Goal: Task Accomplishment & Management: Manage account settings

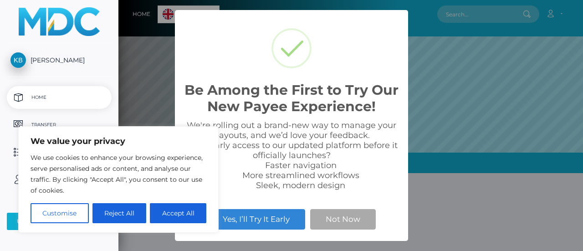
scroll to position [173, 464]
click at [189, 215] on button "Accept All" at bounding box center [178, 213] width 56 height 20
checkbox input "true"
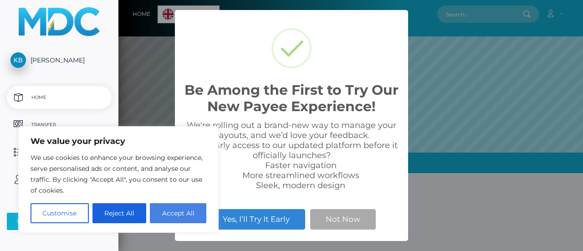
checkbox input "true"
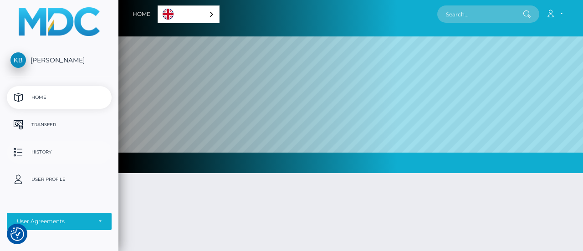
scroll to position [15, 0]
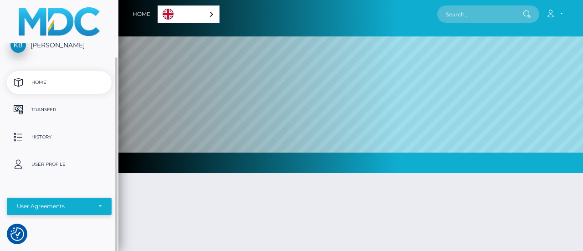
click at [76, 200] on div "User Agreements" at bounding box center [59, 206] width 105 height 17
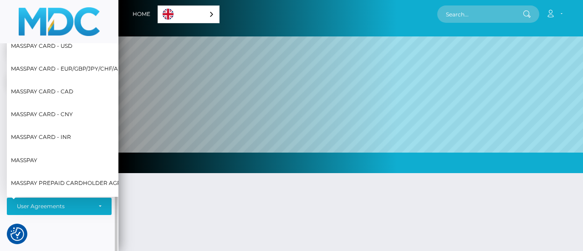
scroll to position [0, 7]
click at [83, 177] on span "MassPay Prepaid Cardholder Agreement" at bounding box center [77, 183] width 134 height 12
select select "7"
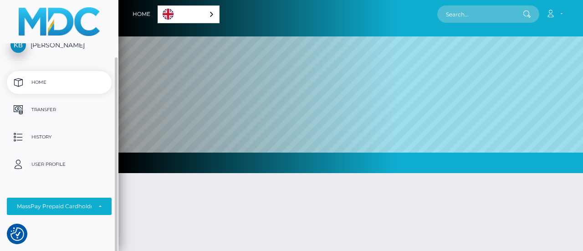
click at [20, 111] on p "Transfer" at bounding box center [58, 110] width 97 height 14
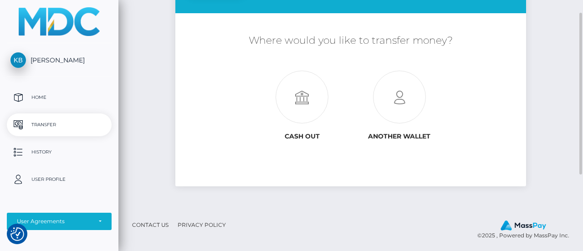
scroll to position [91, 0]
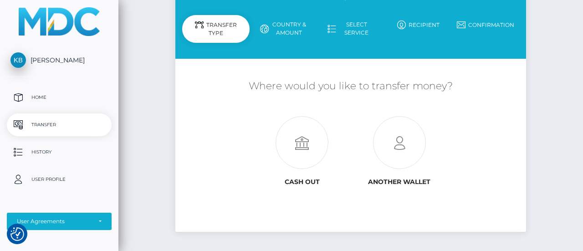
click at [46, 149] on p "History" at bounding box center [58, 152] width 97 height 14
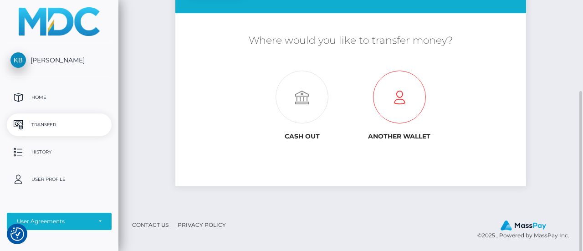
scroll to position [138, 0]
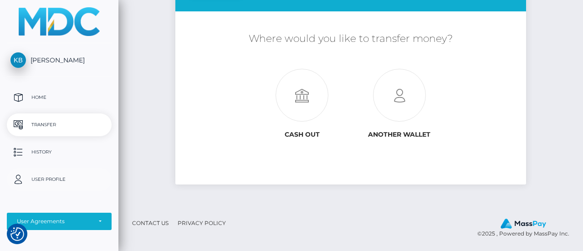
click at [24, 176] on p "User Profile" at bounding box center [58, 180] width 97 height 14
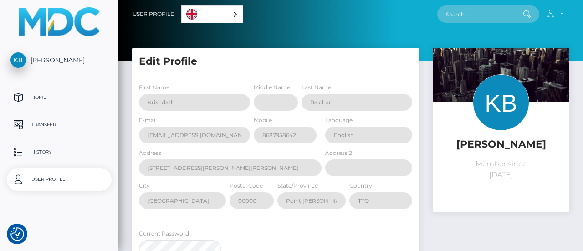
select select
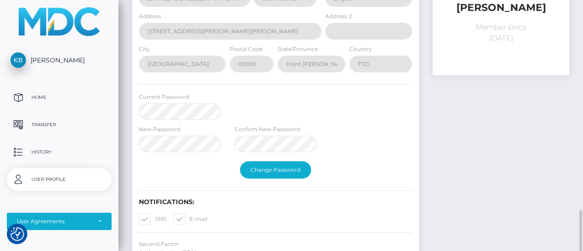
scroll to position [229, 0]
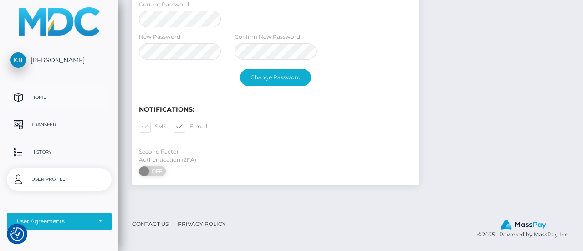
click at [20, 92] on p "Home" at bounding box center [58, 98] width 97 height 14
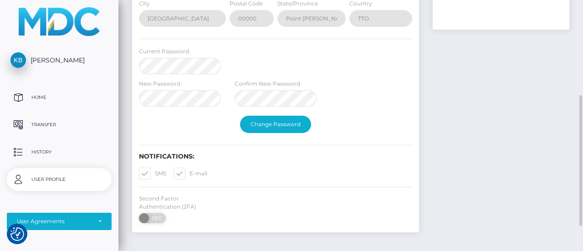
scroll to position [229, 0]
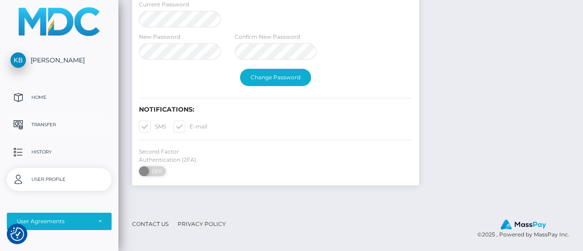
click at [37, 121] on p "Transfer" at bounding box center [58, 125] width 97 height 14
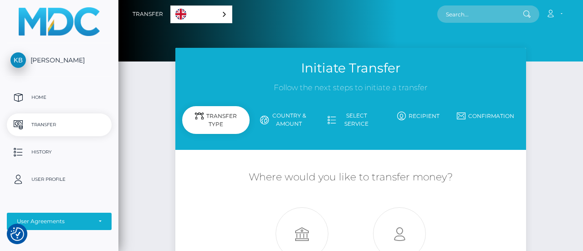
click at [222, 11] on div "English" at bounding box center [201, 14] width 62 height 18
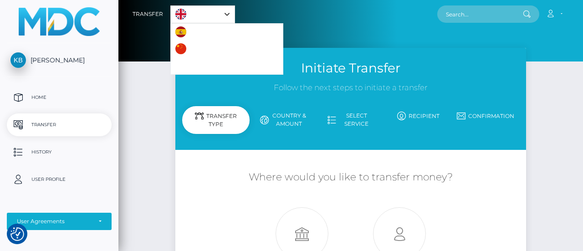
click at [303, 16] on div "Account Edit Profile Logout" at bounding box center [402, 14] width 334 height 19
click at [310, 23] on div "Account Edit Profile Logout" at bounding box center [402, 14] width 334 height 19
click at [565, 36] on div at bounding box center [350, 30] width 464 height 61
click at [548, 12] on icon at bounding box center [550, 13] width 10 height 7
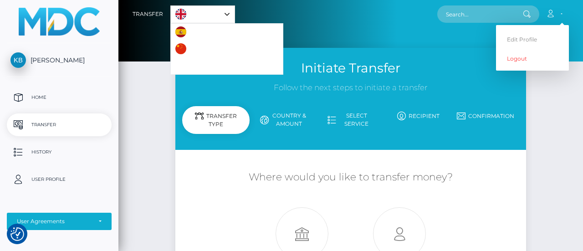
click at [432, 23] on div "Account Edit Profile Logout" at bounding box center [402, 14] width 334 height 19
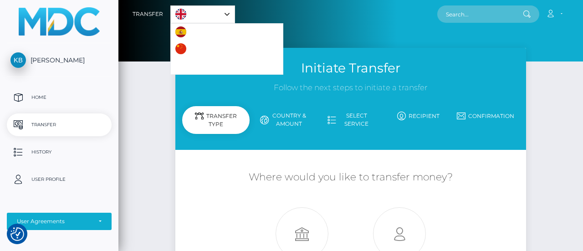
click at [226, 15] on div "English" at bounding box center [202, 14] width 65 height 18
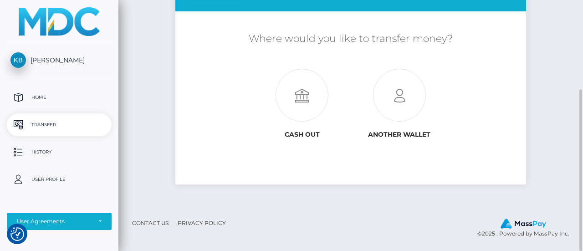
scroll to position [93, 0]
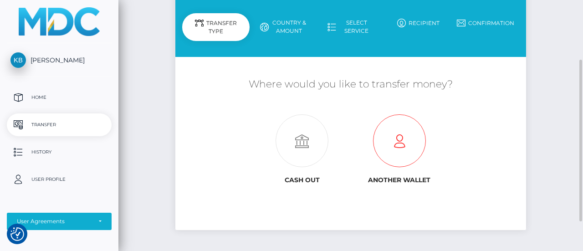
click at [400, 166] on icon at bounding box center [399, 141] width 97 height 53
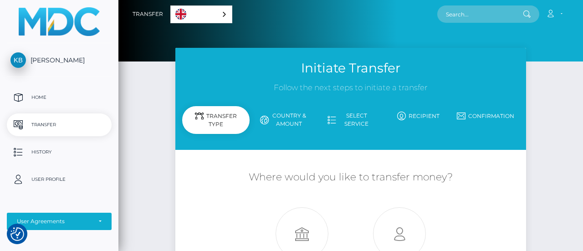
click at [224, 114] on div "Transfer Type" at bounding box center [215, 120] width 67 height 28
click at [300, 119] on link "Country & Amount" at bounding box center [282, 120] width 67 height 24
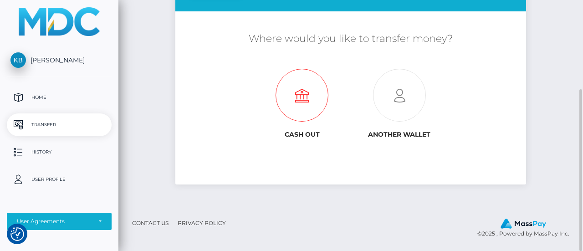
scroll to position [2, 0]
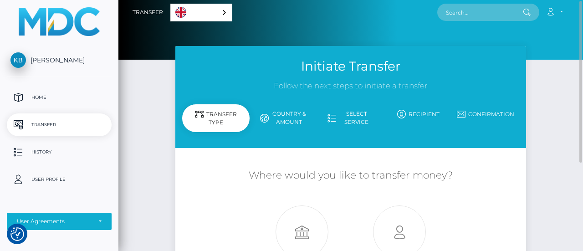
click at [330, 117] on icon at bounding box center [331, 118] width 9 height 9
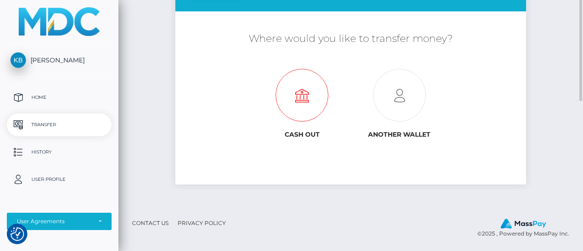
scroll to position [0, 0]
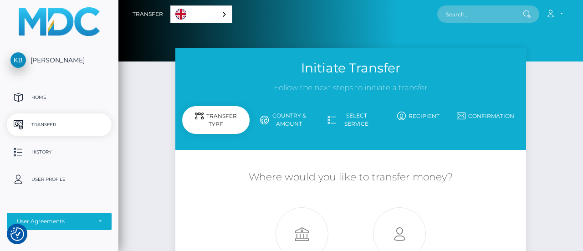
click at [72, 60] on span "[PERSON_NAME]" at bounding box center [59, 60] width 105 height 8
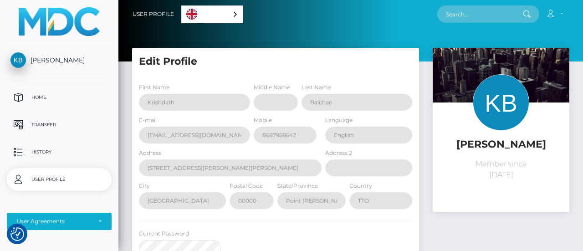
click at [15, 94] on p "Home" at bounding box center [58, 98] width 97 height 14
